Goal: Task Accomplishment & Management: Manage account settings

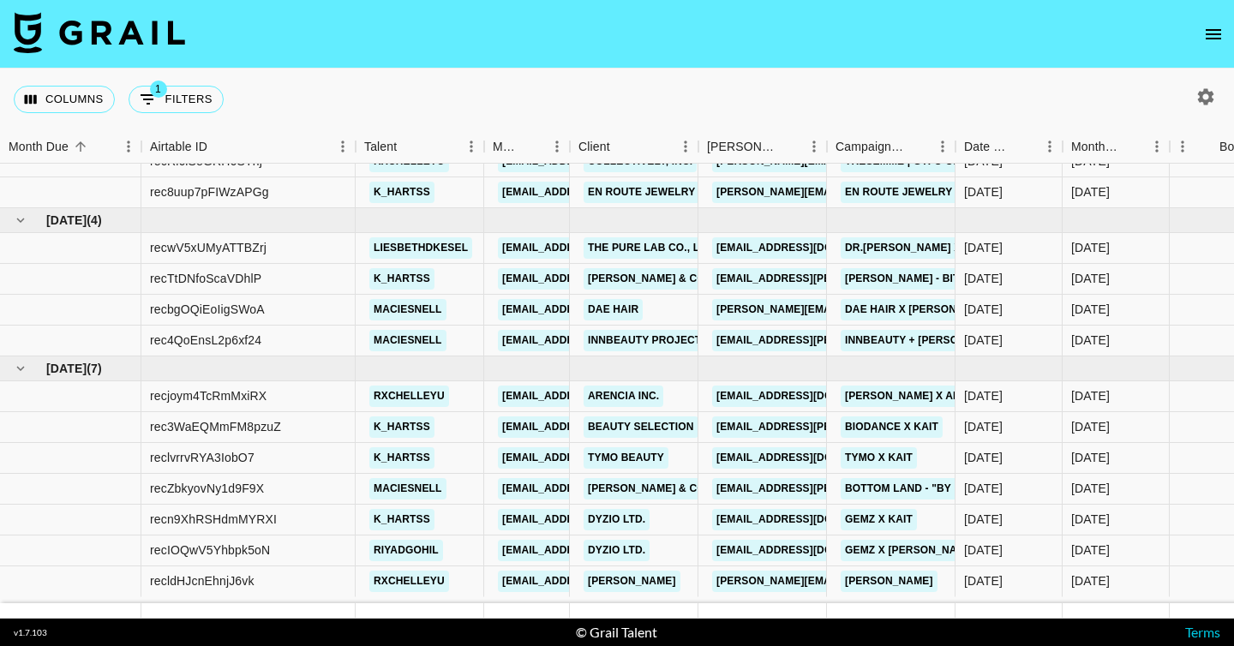
scroll to position [400, 0]
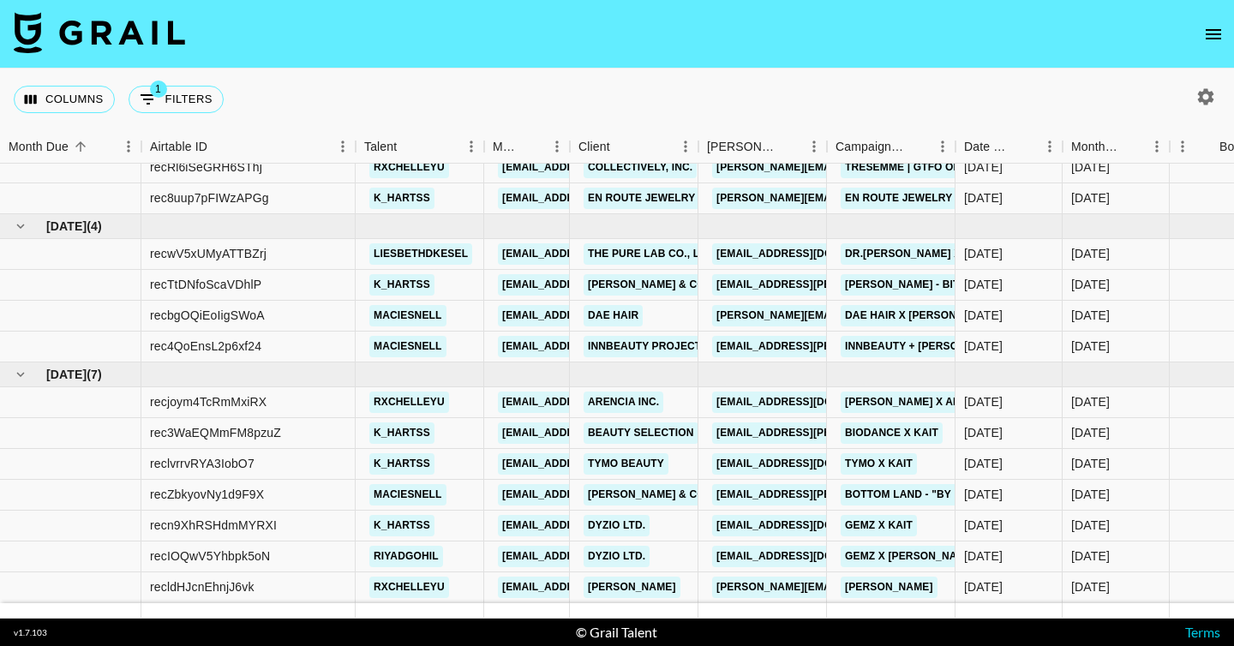
click at [1209, 37] on icon "open drawer" at bounding box center [1213, 34] width 21 height 21
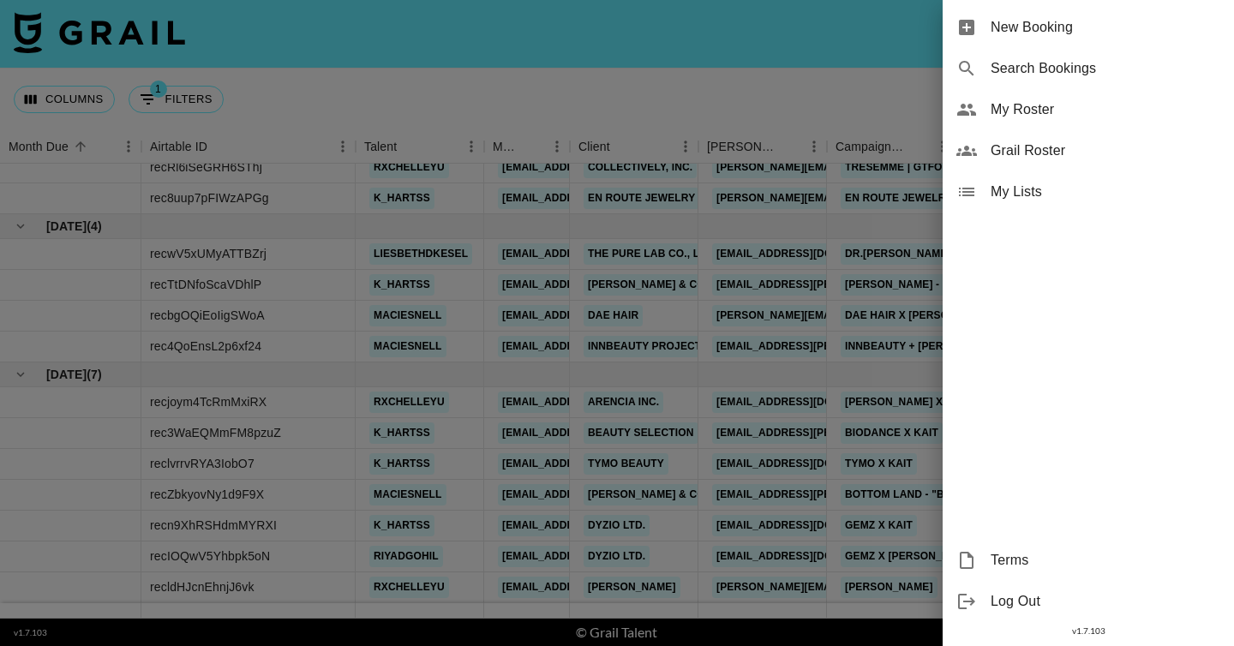
click at [1093, 121] on div "My Roster" at bounding box center [1088, 109] width 291 height 41
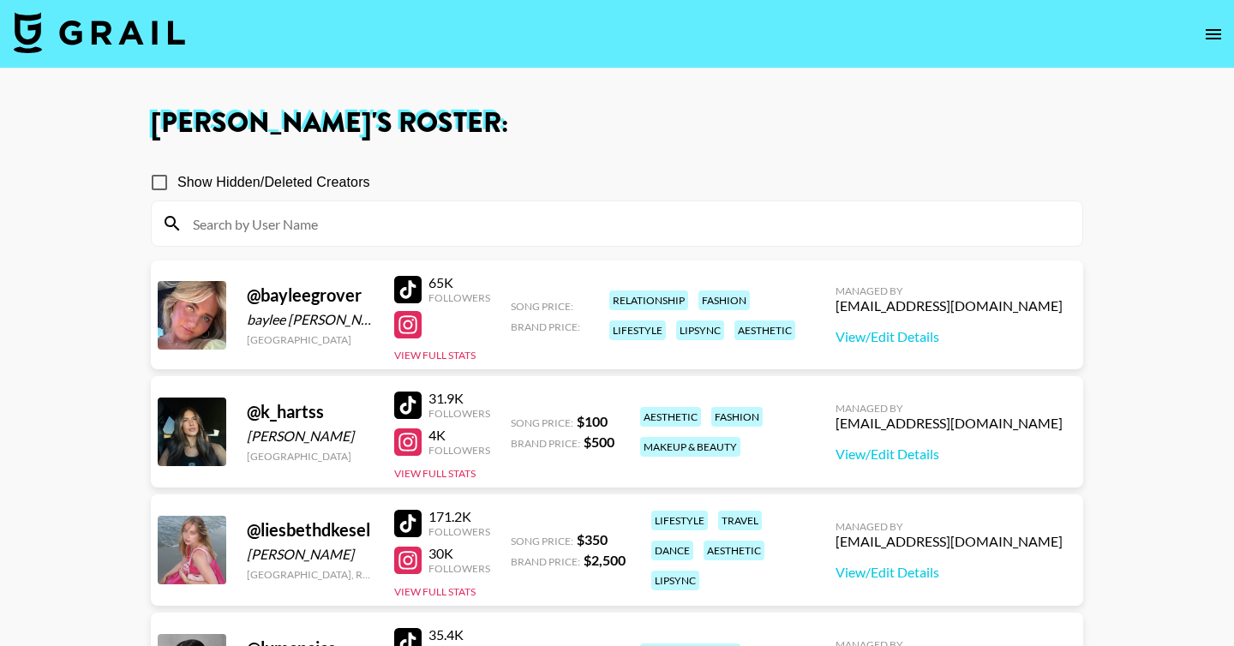
scroll to position [39, 0]
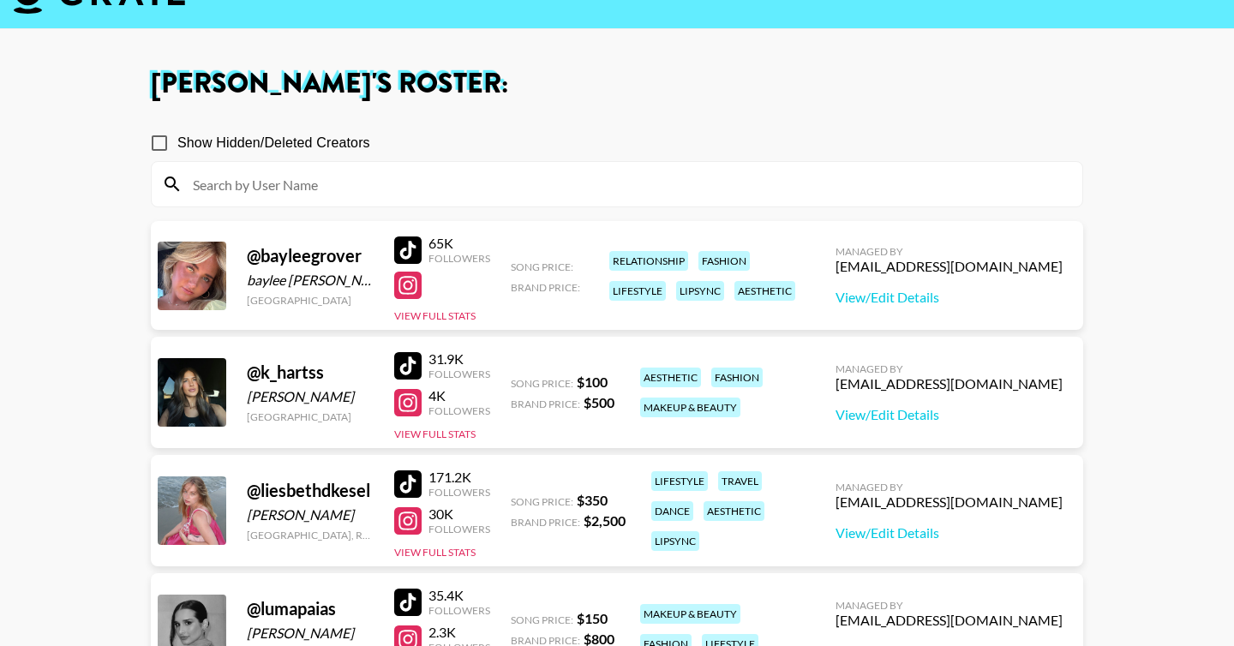
click at [414, 251] on div at bounding box center [407, 249] width 27 height 27
click at [979, 307] on div "Managed By camila@grail-talent.com View/Edit Details" at bounding box center [949, 275] width 254 height 88
click at [970, 302] on link "View/Edit Details" at bounding box center [948, 297] width 227 height 17
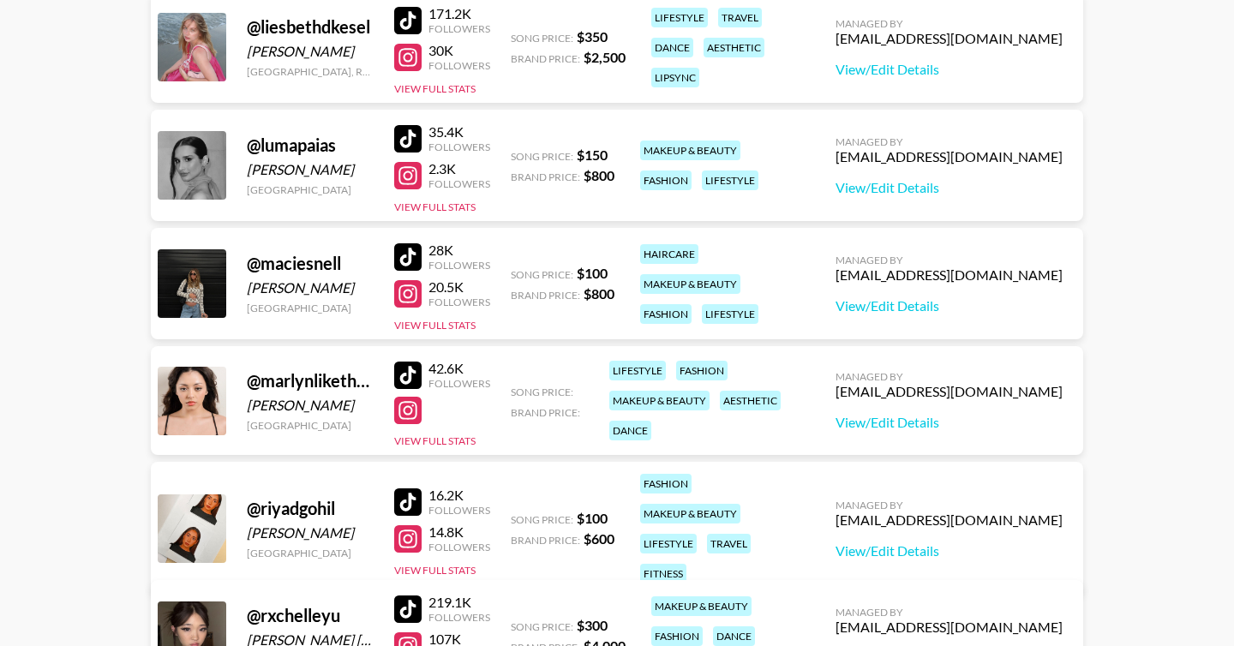
scroll to position [470, 0]
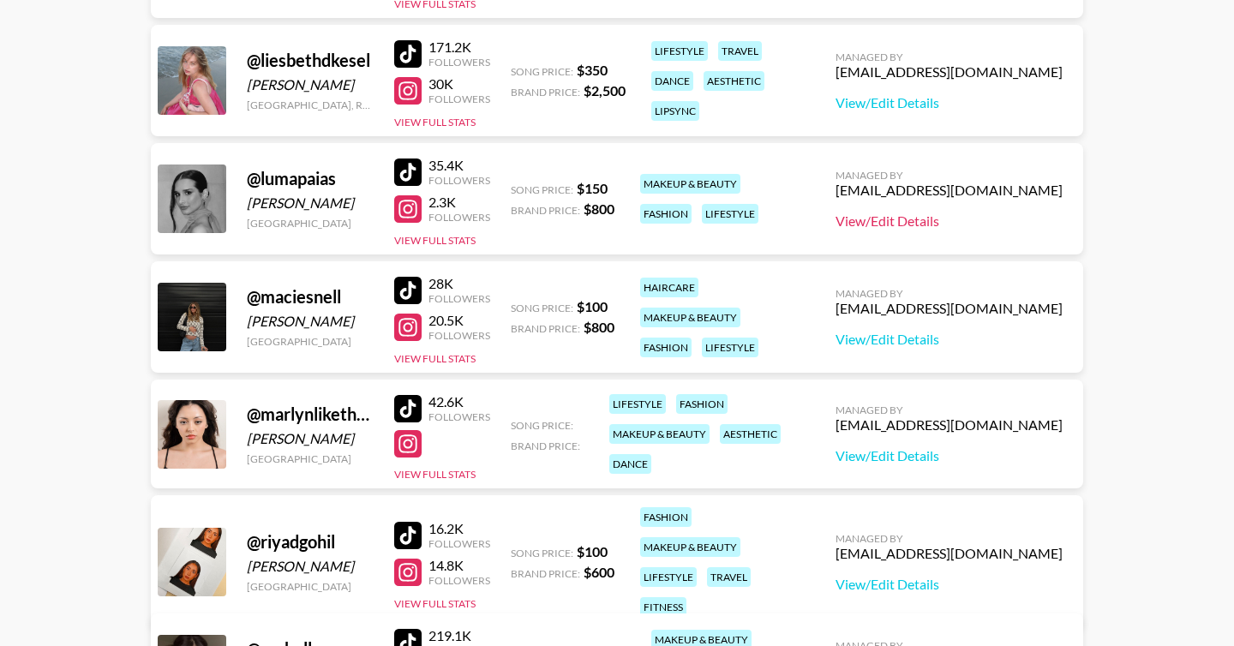
click at [943, 223] on link "View/Edit Details" at bounding box center [948, 221] width 227 height 17
click at [404, 411] on div at bounding box center [407, 408] width 27 height 27
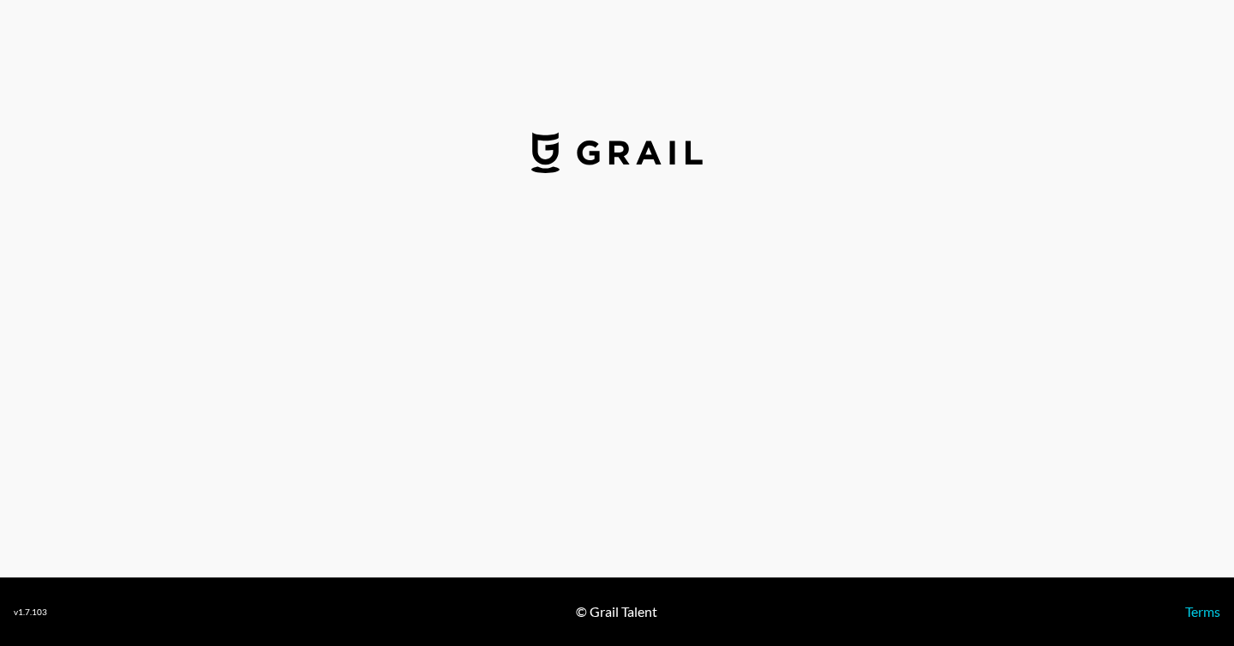
select select "USD"
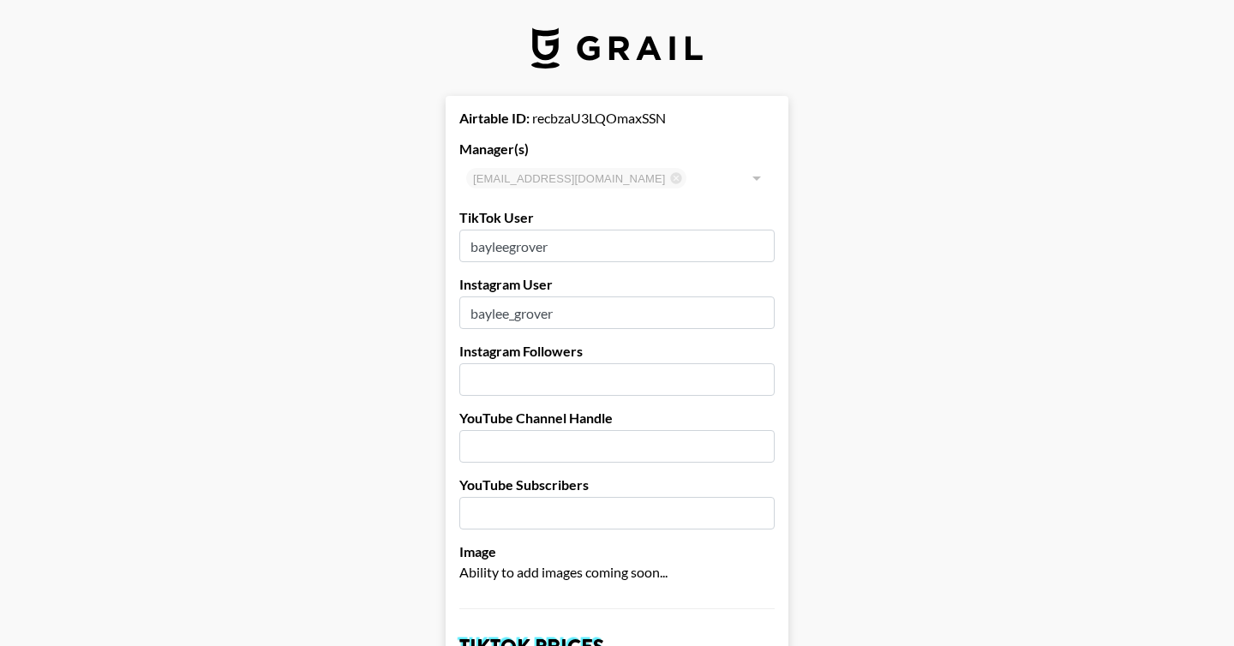
click at [757, 181] on div at bounding box center [756, 178] width 22 height 24
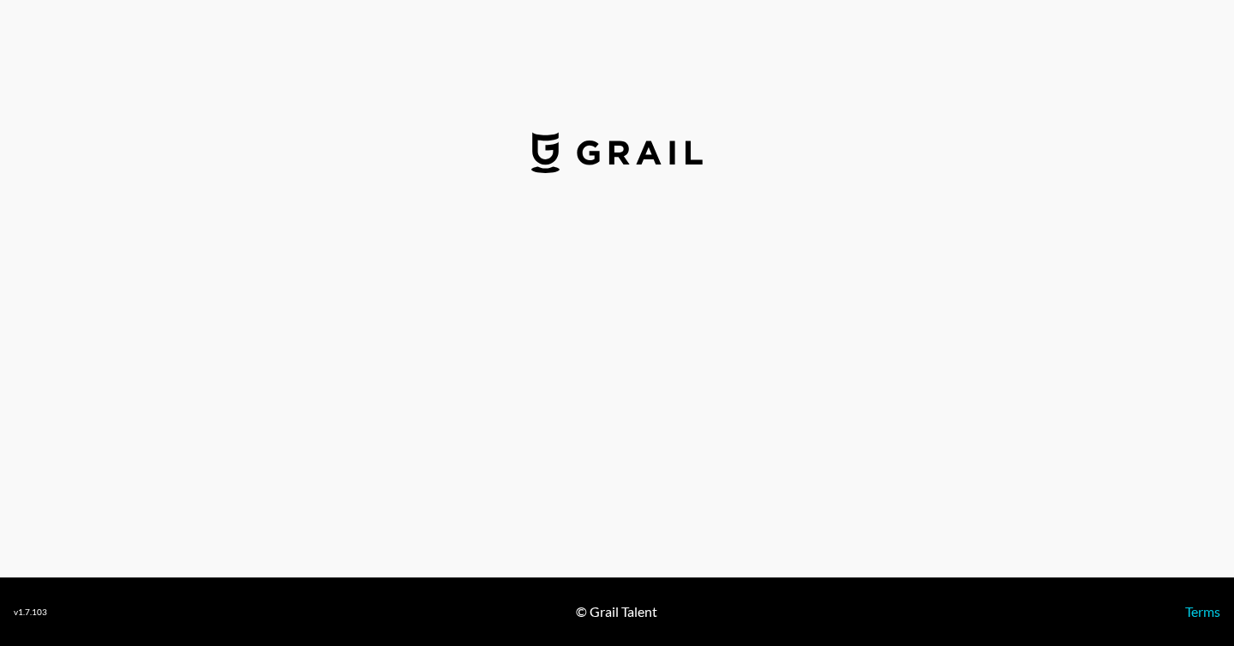
select select "USD"
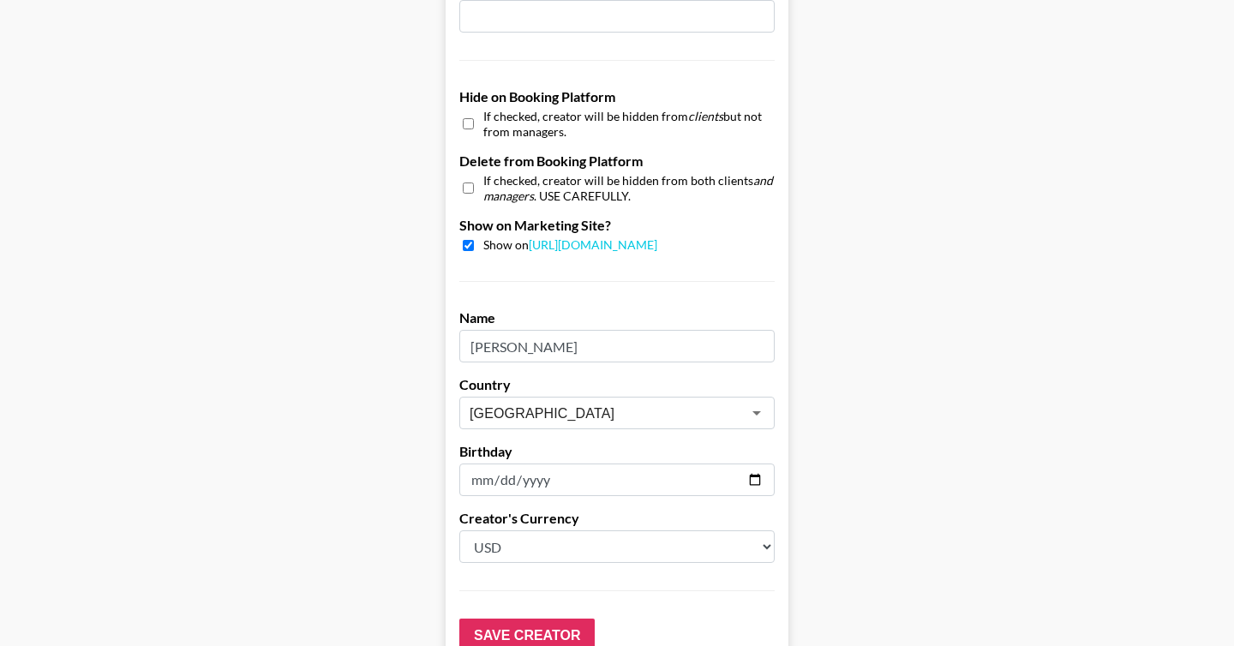
scroll to position [1564, 0]
click at [533, 631] on input "Save Creator" at bounding box center [526, 634] width 135 height 34
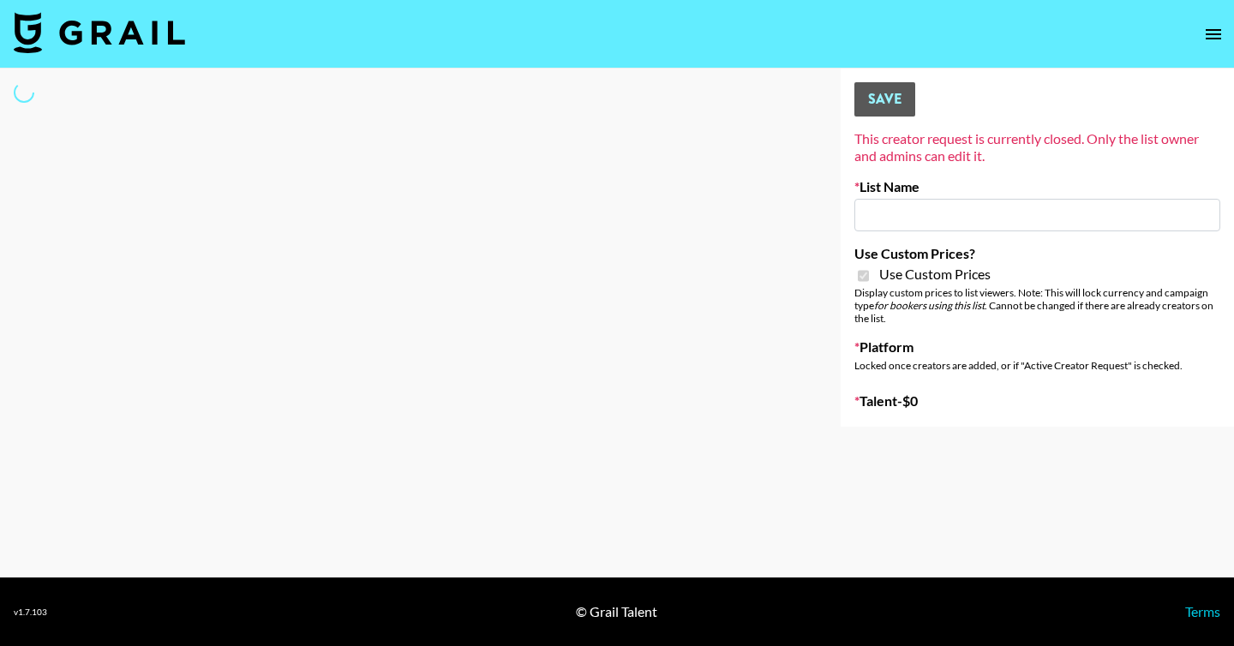
type input "Peppermayo"
checkbox input "true"
select select "Brand"
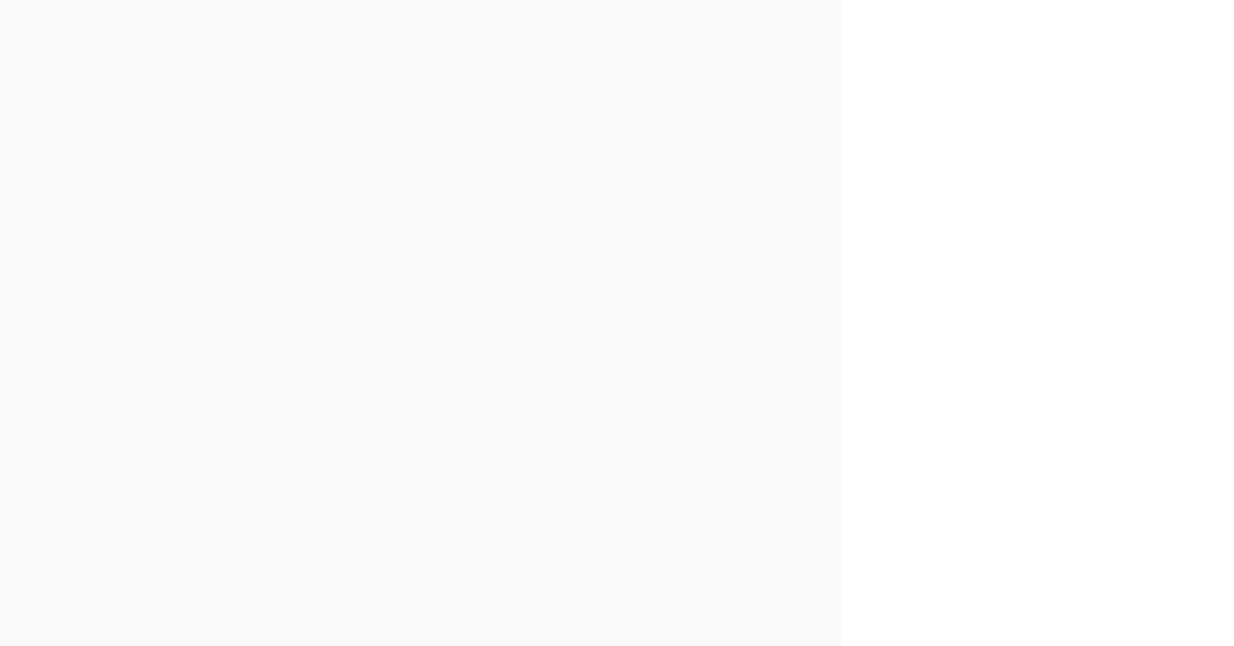
scroll to position [1956211, 0]
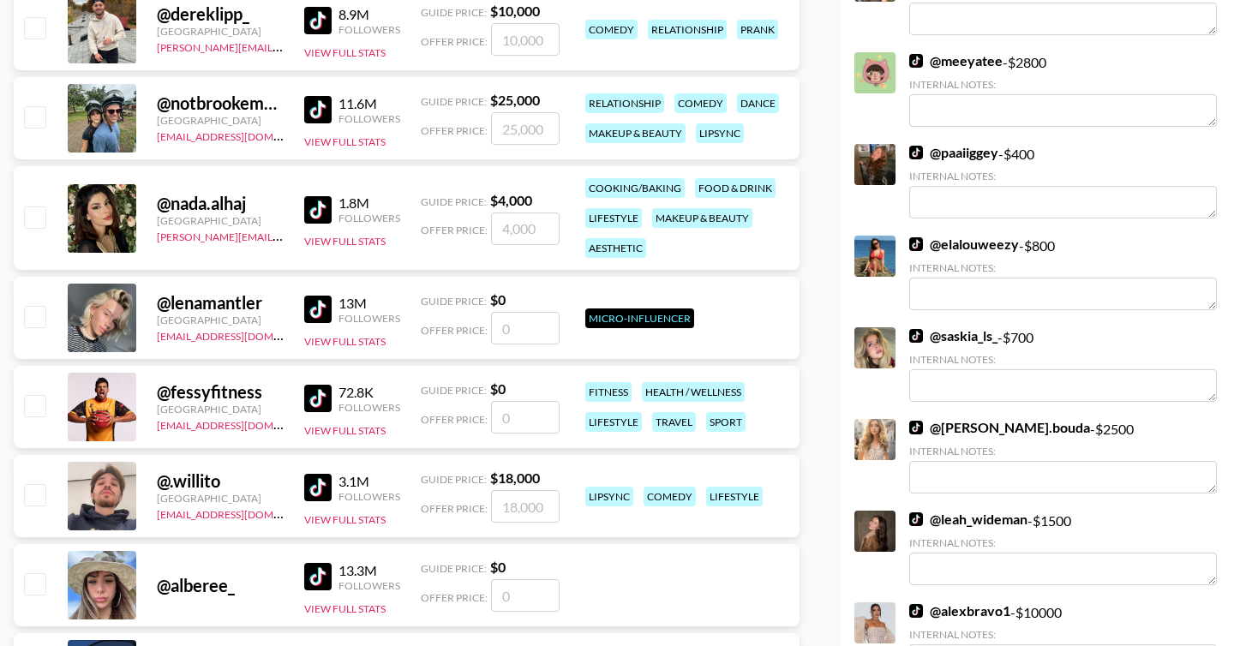
scroll to position [4708, 0]
